Goal: Task Accomplishment & Management: Manage account settings

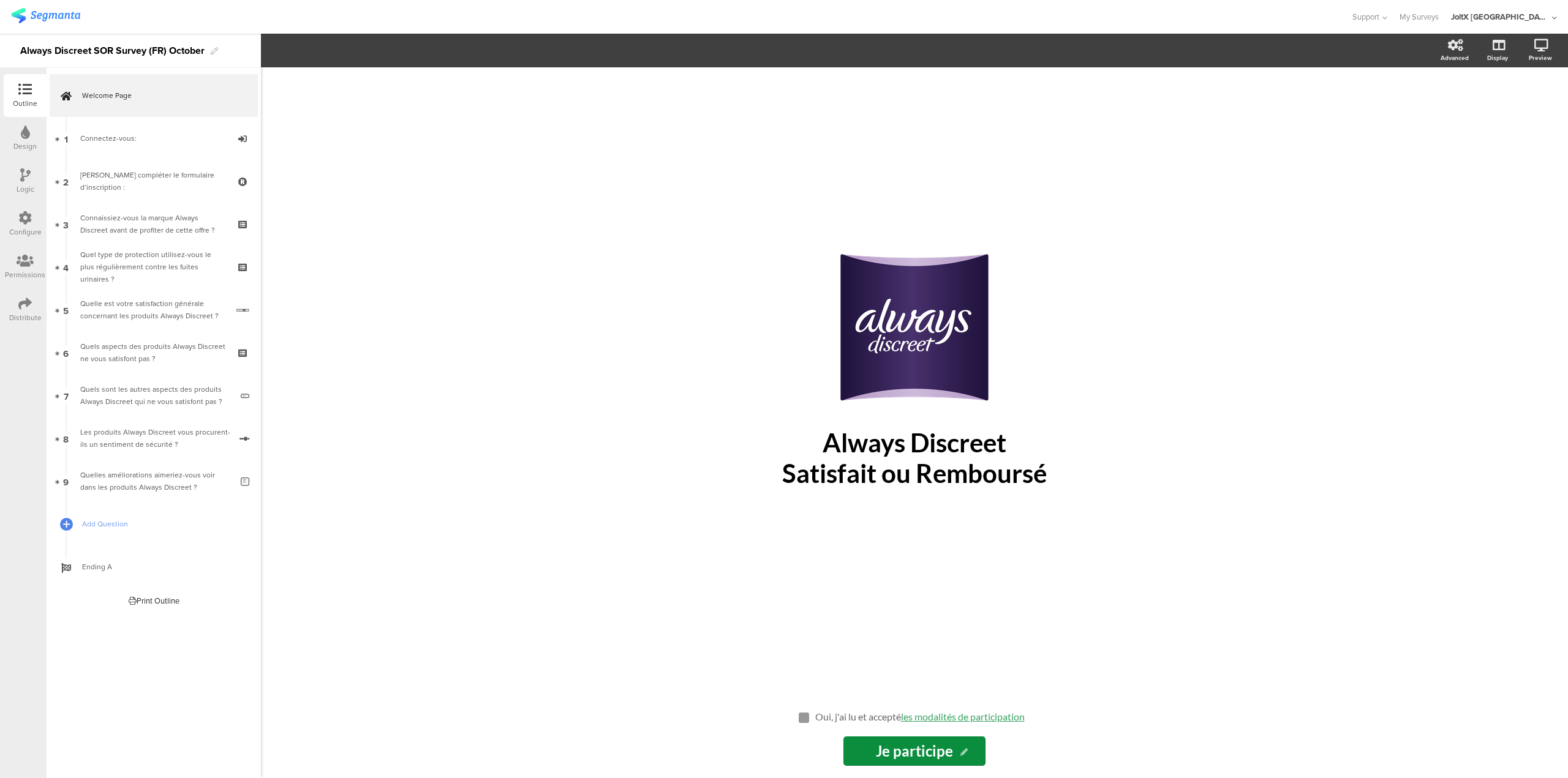
click at [30, 9] on img at bounding box center [45, 16] width 69 height 16
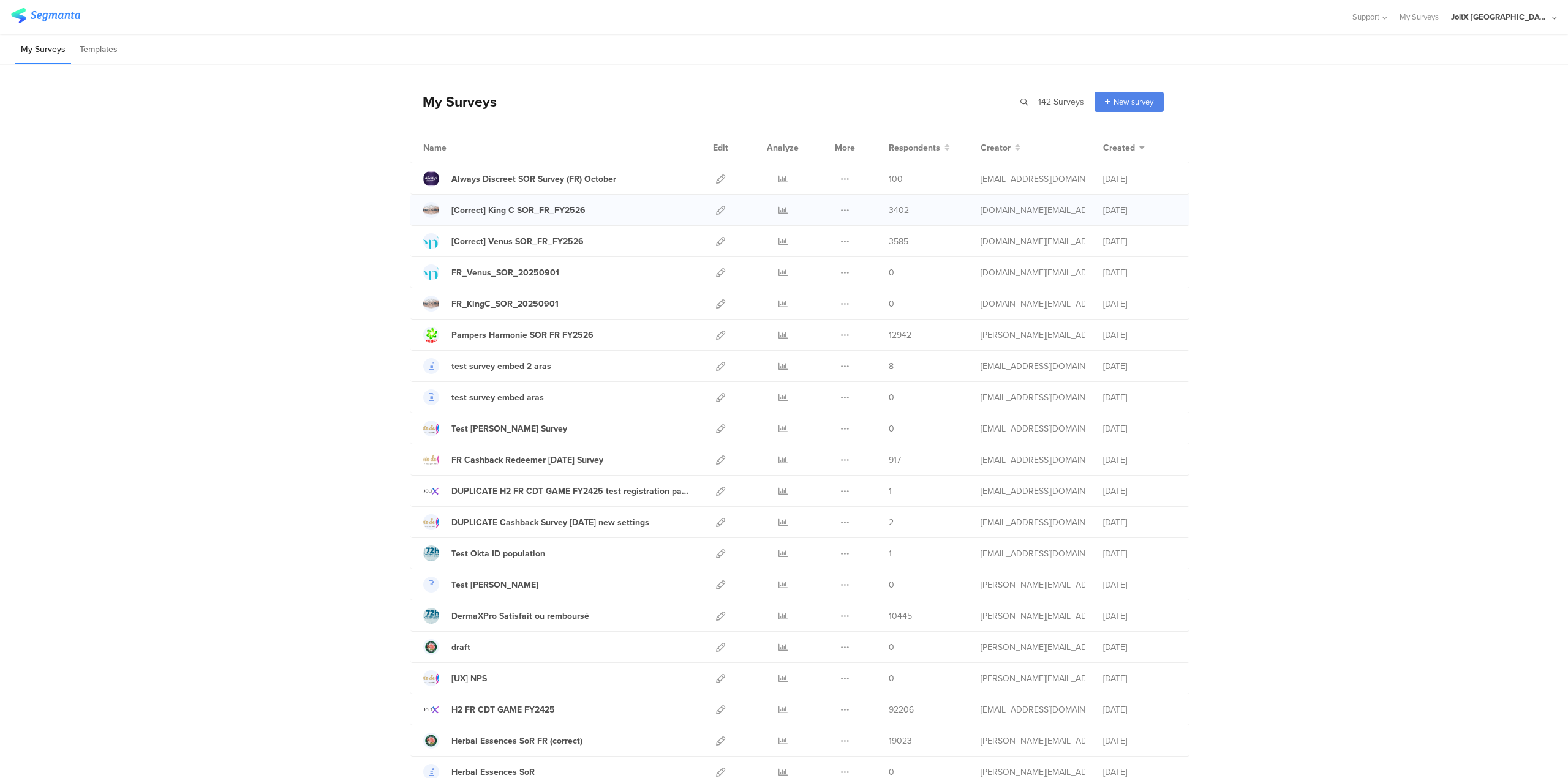
click at [620, 208] on div "[Correct] King C SOR_FR_FY2526" at bounding box center [556, 209] width 266 height 16
click at [521, 211] on div "[Correct] King C SOR_FR_FY2526" at bounding box center [518, 210] width 134 height 13
click at [529, 239] on div "[Correct] Venus SOR_FR_FY2526" at bounding box center [518, 241] width 133 height 13
